Goal: Transaction & Acquisition: Purchase product/service

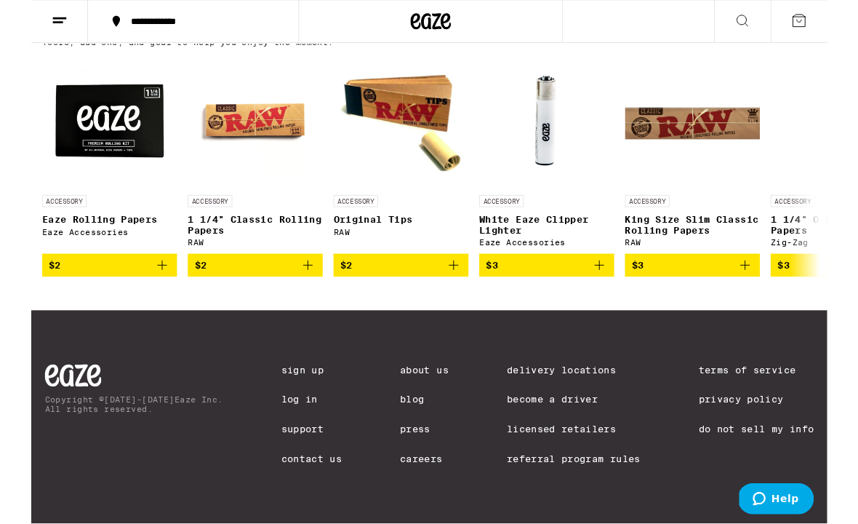
scroll to position [6553, 0]
